Goal: Navigation & Orientation: Find specific page/section

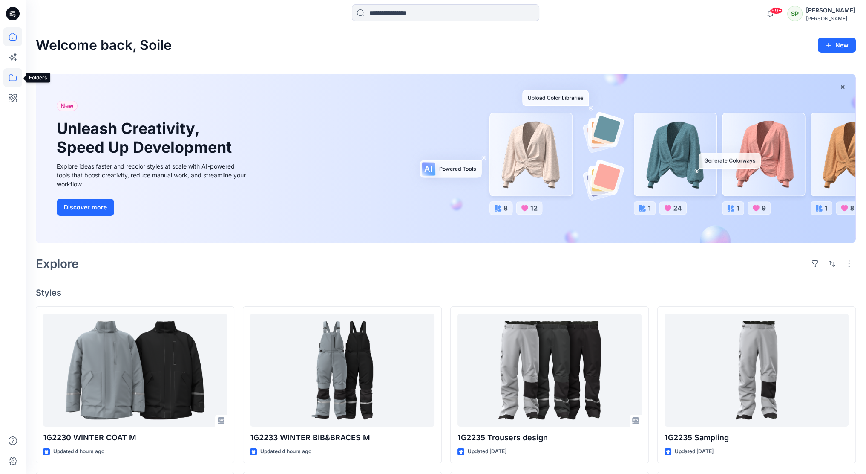
click at [11, 73] on icon at bounding box center [12, 77] width 19 height 19
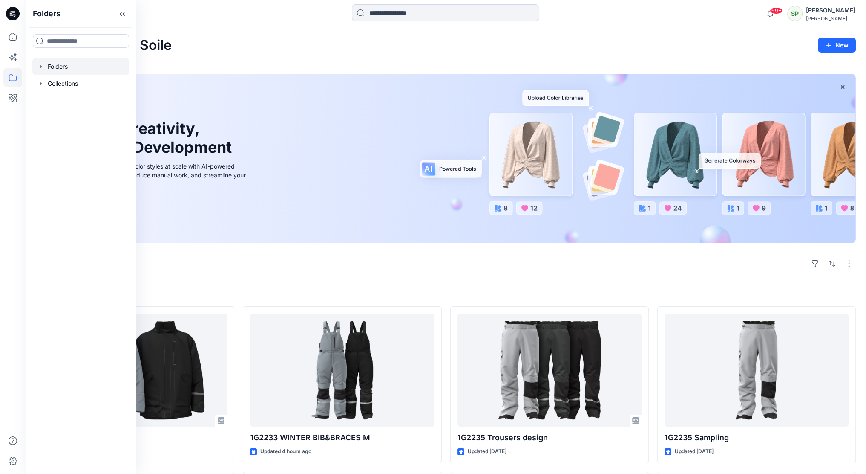
click at [69, 63] on div at bounding box center [80, 66] width 97 height 17
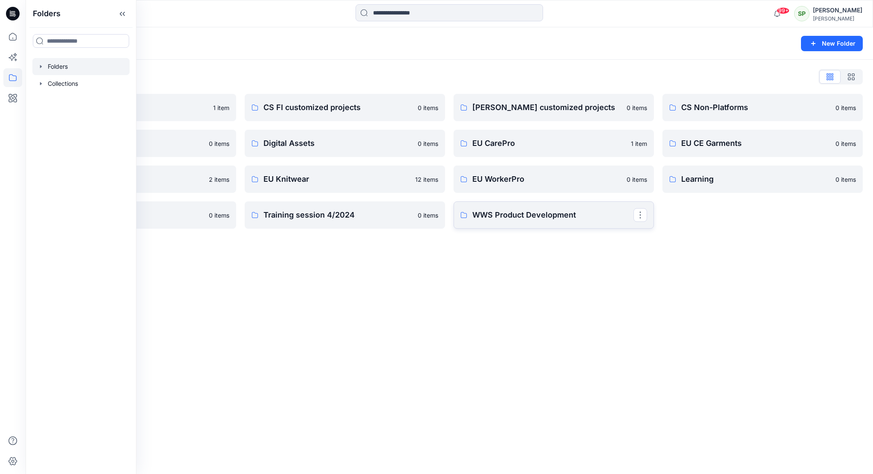
click at [533, 212] on p "WWS Product Development" at bounding box center [552, 215] width 161 height 12
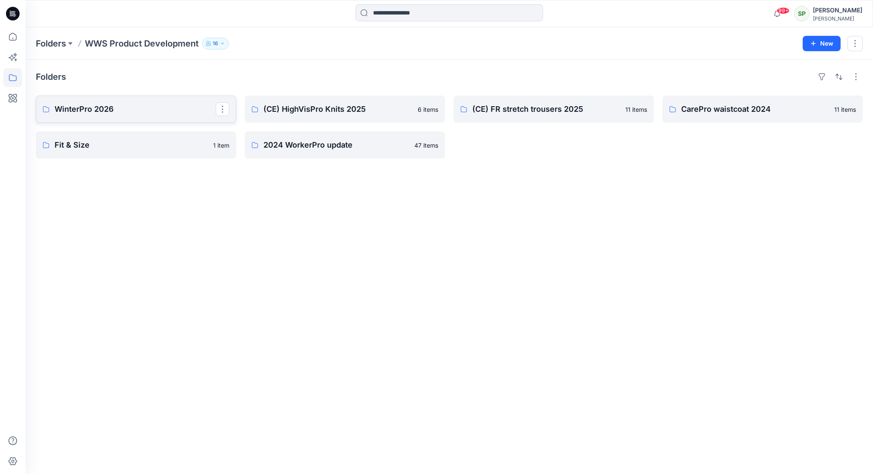
click at [110, 106] on p "WinterPro 2026" at bounding box center [135, 109] width 161 height 12
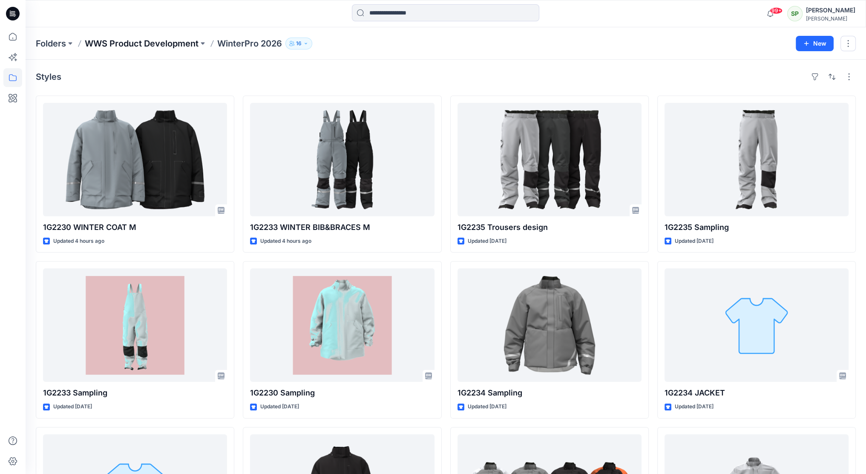
click at [170, 41] on p "WWS Product Development" at bounding box center [142, 44] width 114 height 12
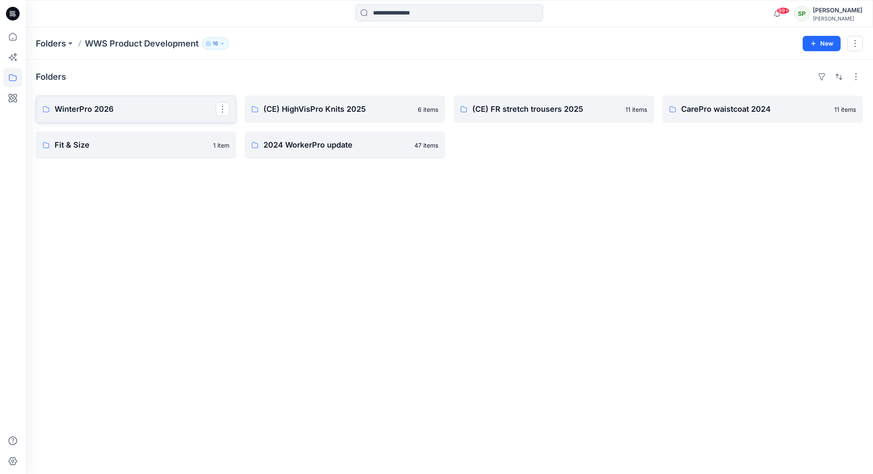
click at [100, 107] on p "WinterPro 2026" at bounding box center [135, 109] width 161 height 12
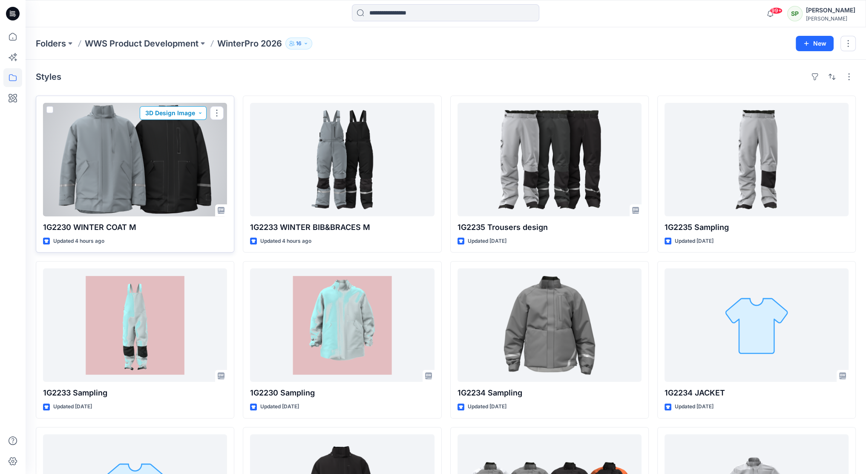
click at [195, 110] on button "3D Design Image" at bounding box center [173, 113] width 67 height 14
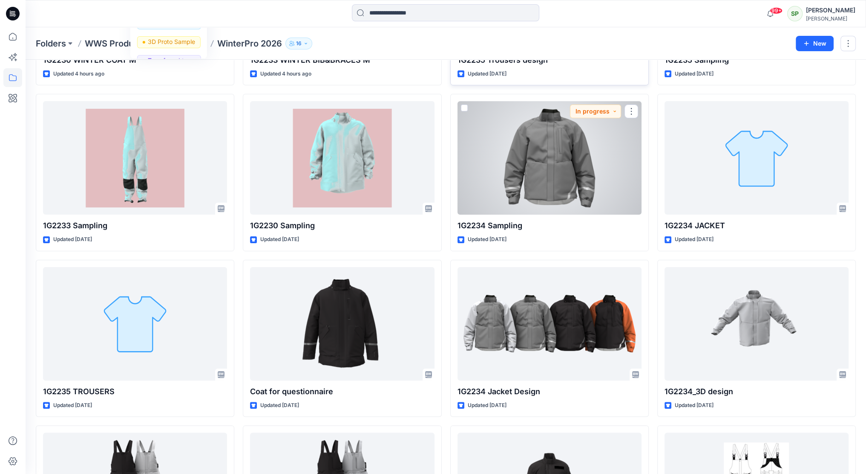
scroll to position [170, 0]
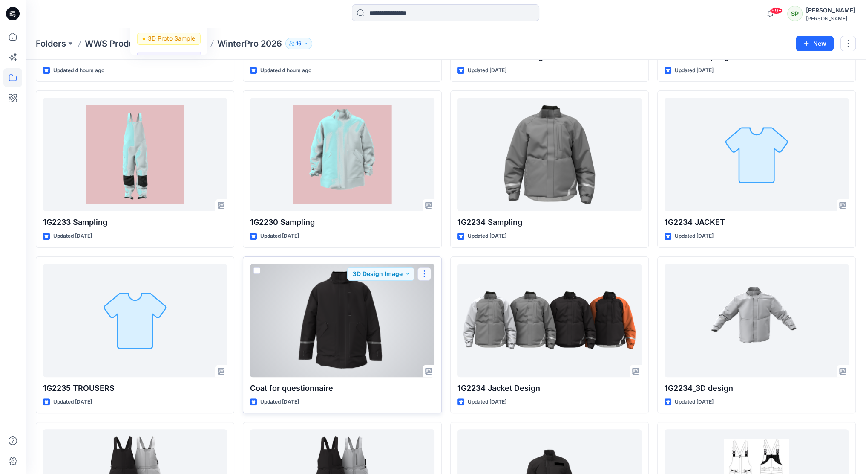
click at [424, 271] on button "button" at bounding box center [425, 274] width 14 height 14
click at [257, 270] on span at bounding box center [257, 270] width 7 height 7
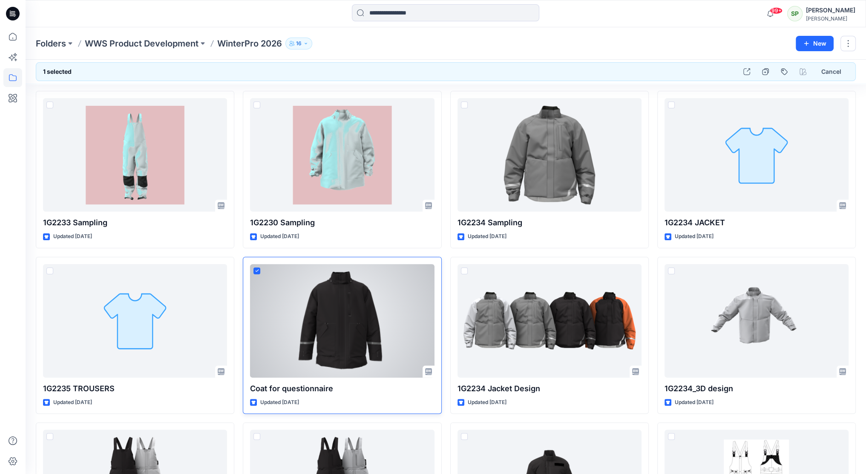
click at [257, 270] on icon at bounding box center [257, 270] width 4 height 3
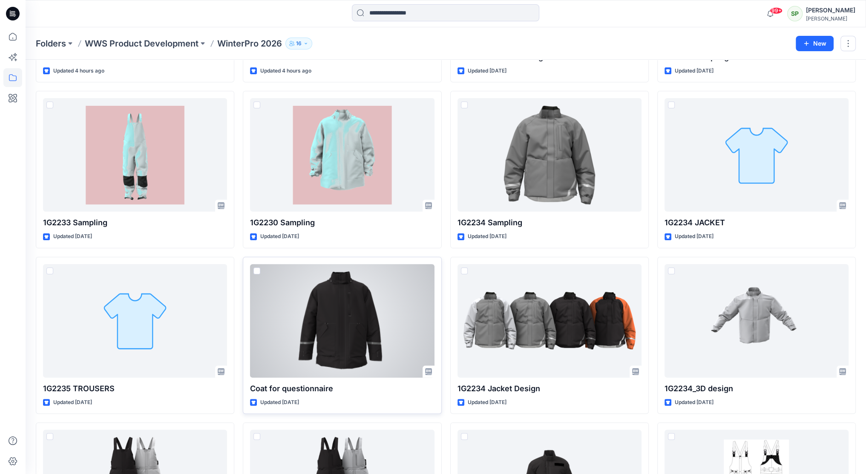
scroll to position [170, 0]
click at [424, 273] on button "button" at bounding box center [425, 274] width 14 height 14
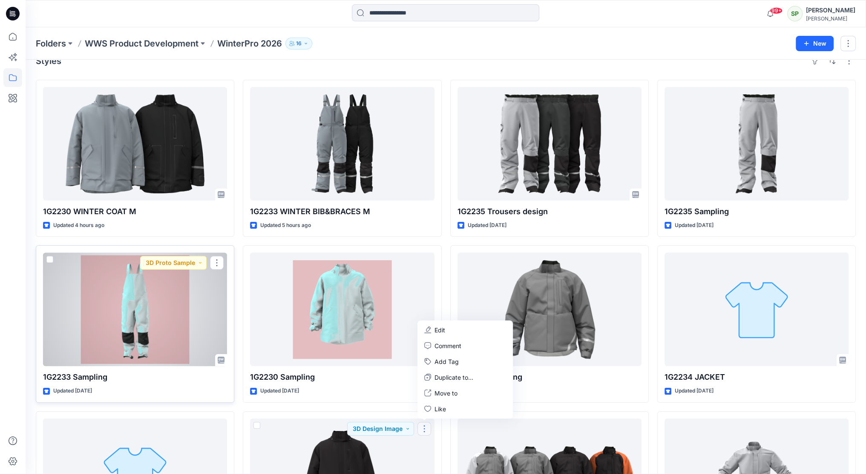
scroll to position [43, 0]
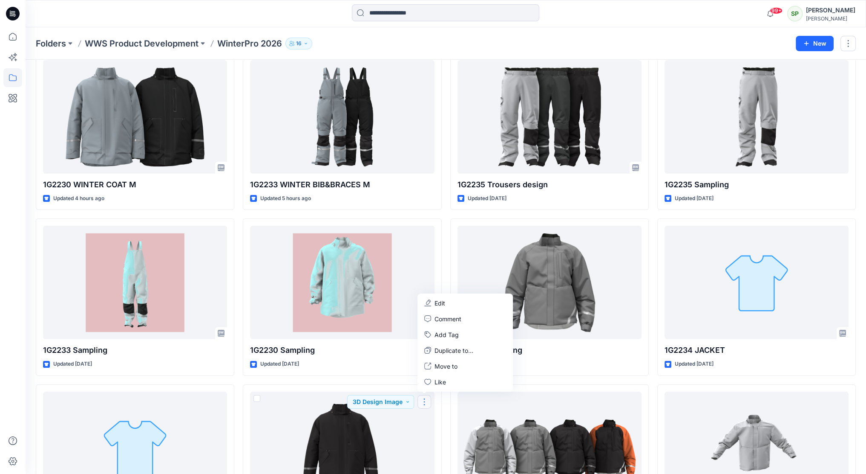
click at [655, 380] on div "1G2230 WINTER COAT M Updated 4 hours ago 1G2233 Sampling Updated [DATE] 1G2235 …" at bounding box center [446, 462] width 820 height 819
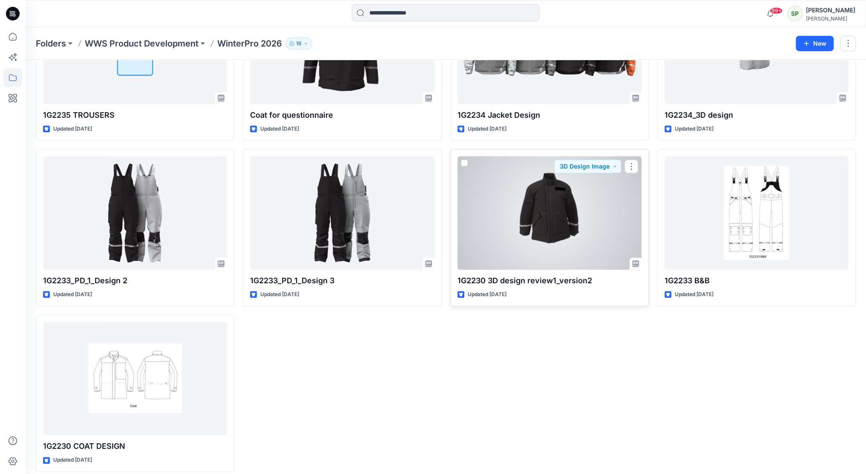
scroll to position [451, 0]
